Goal: Transaction & Acquisition: Purchase product/service

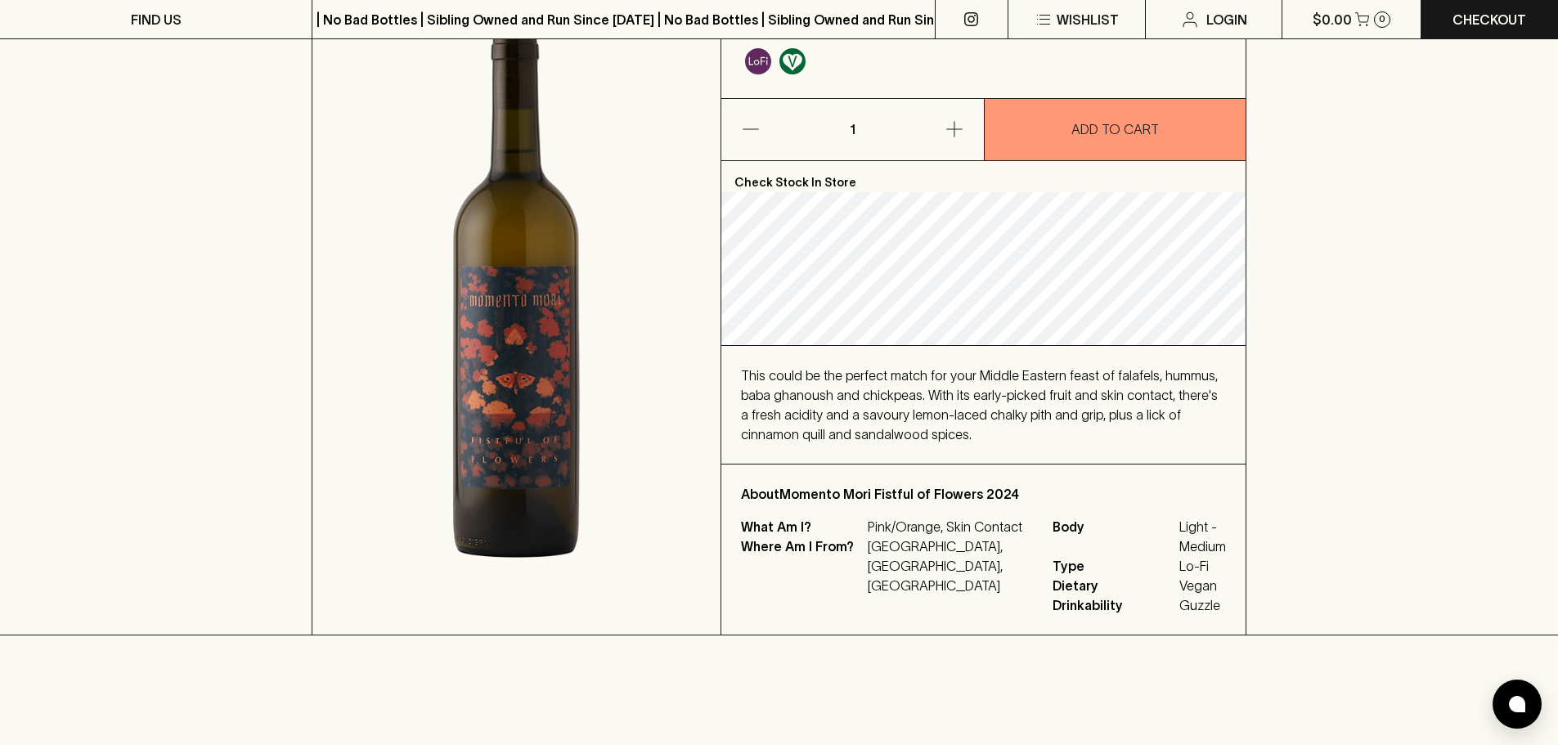
scroll to position [245, 0]
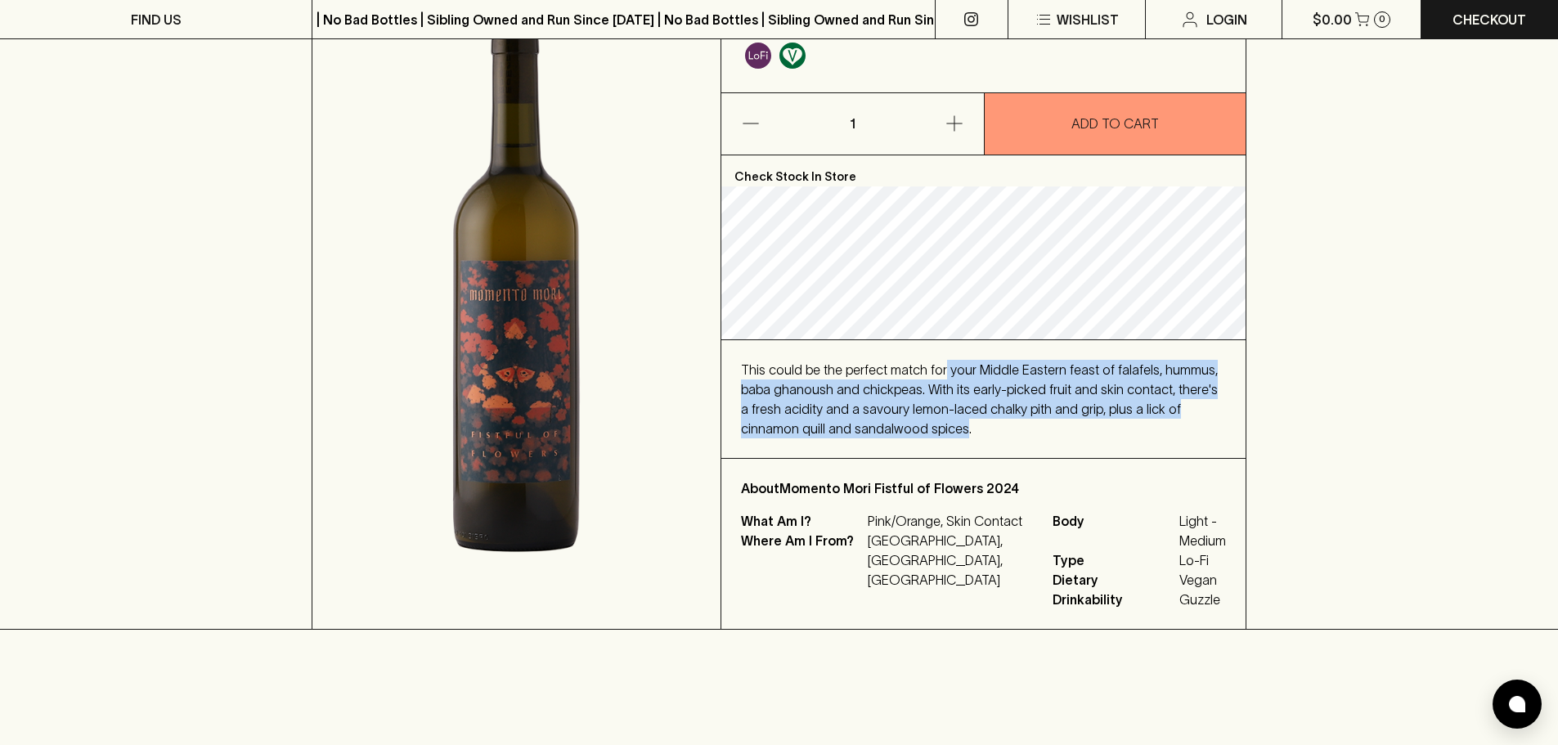
drag, startPoint x: 904, startPoint y: 416, endPoint x: 939, endPoint y: 343, distance: 80.8
click at [939, 343] on div "This could be the perfect match for your Middle Eastern feast of falafels, humm…" at bounding box center [983, 399] width 524 height 118
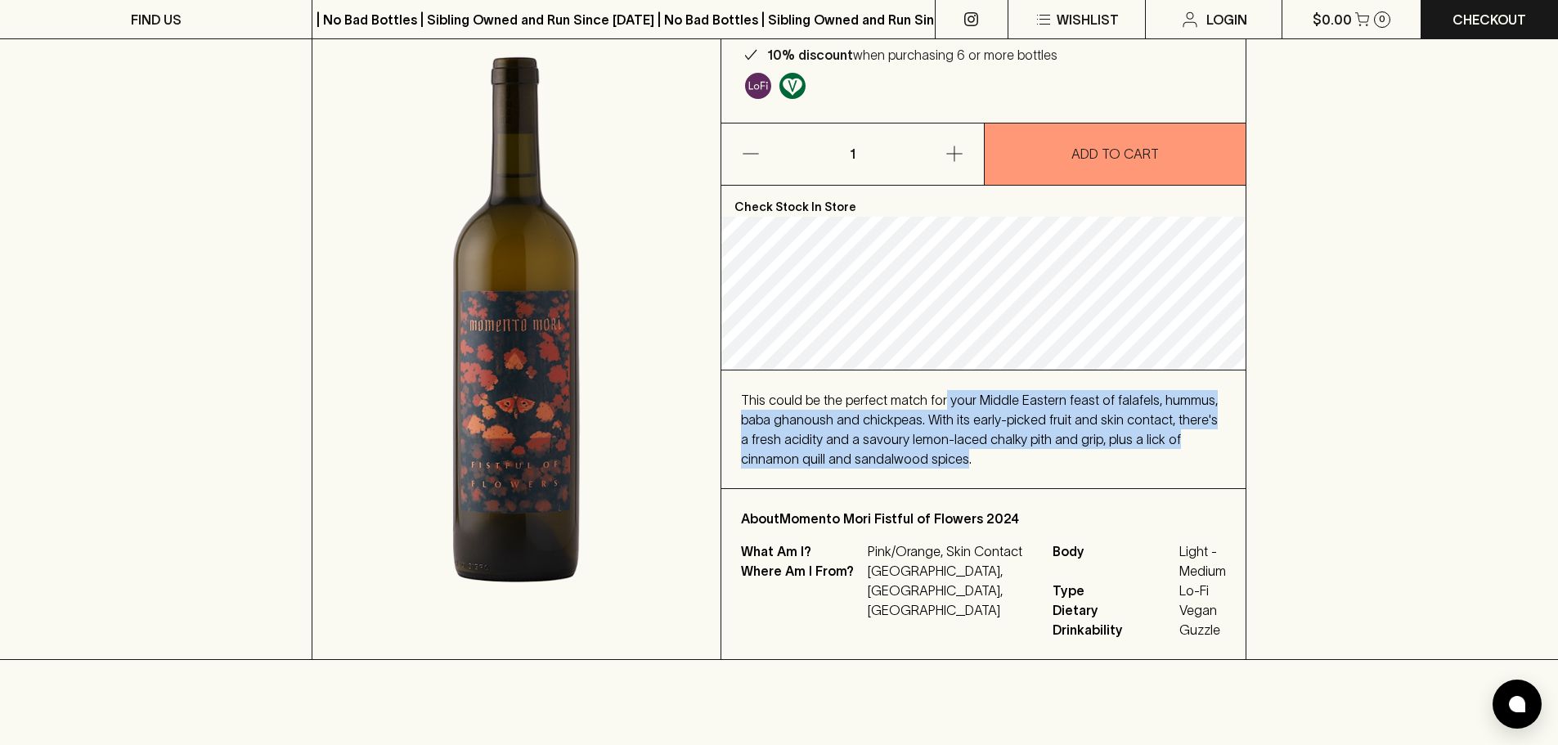
scroll to position [0, 0]
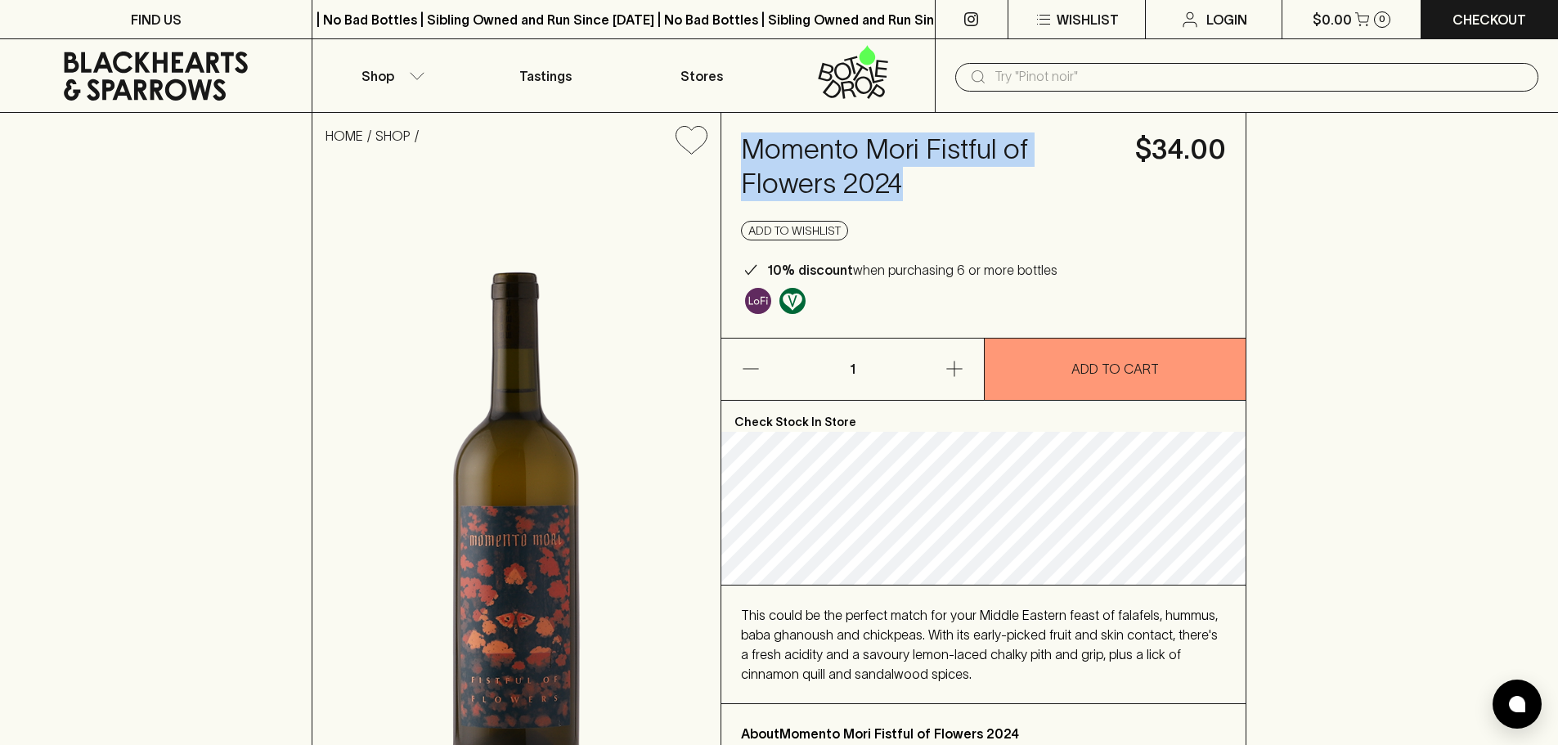
drag, startPoint x: 727, startPoint y: 151, endPoint x: 1040, endPoint y: 191, distance: 314.9
click at [1040, 191] on div "Momento Mori Fistful of Flowers 2024 $34.00 Add to wishlist 10% discount when p…" at bounding box center [983, 225] width 524 height 225
click at [407, 73] on button "Shop" at bounding box center [389, 75] width 155 height 73
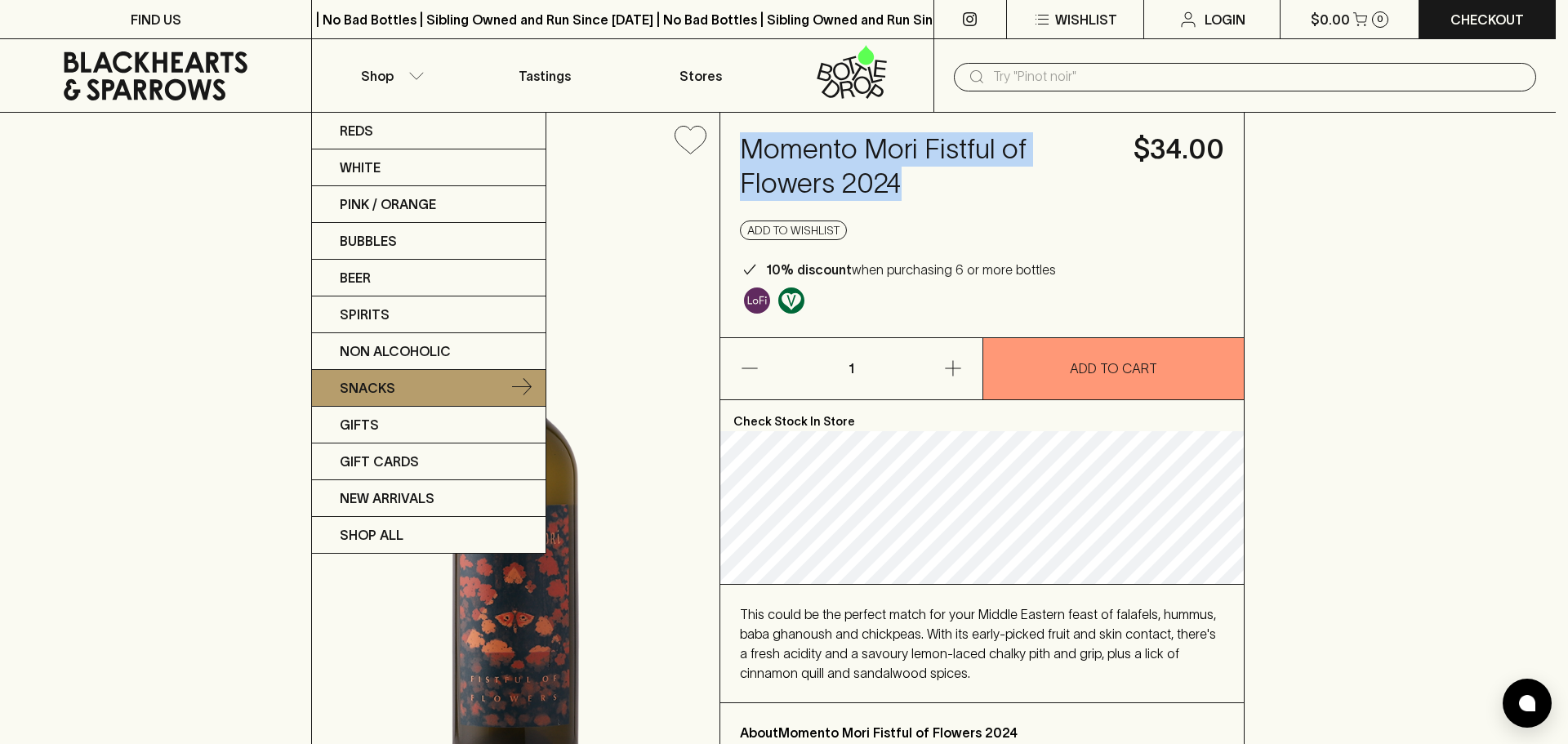
click at [405, 385] on link "Snacks" at bounding box center [428, 388] width 234 height 37
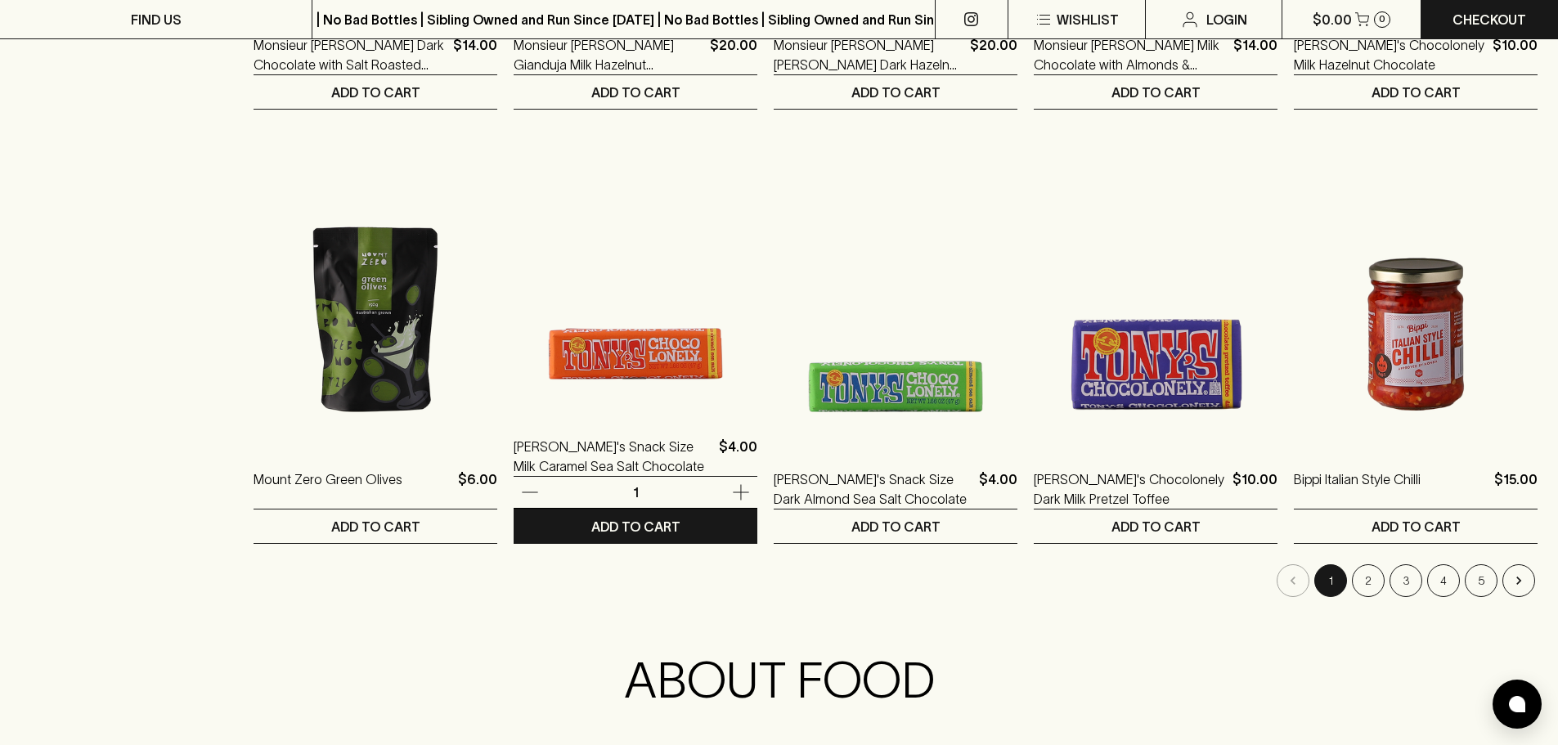
scroll to position [1472, 0]
